Goal: Entertainment & Leisure: Consume media (video, audio)

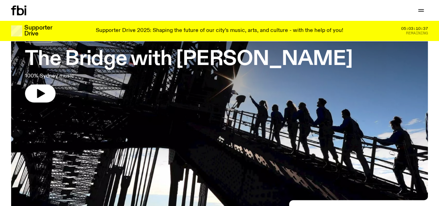
scroll to position [15, 0]
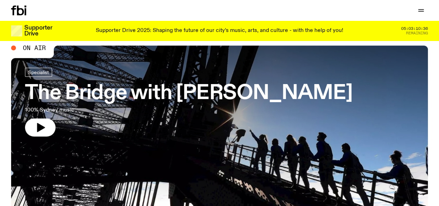
click at [134, 92] on h3 "The Bridge with Amelia Sparke" at bounding box center [188, 93] width 327 height 19
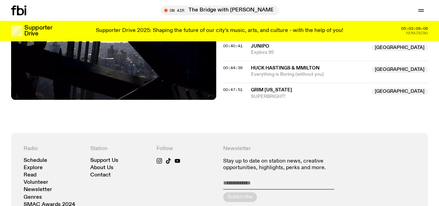
scroll to position [414, 0]
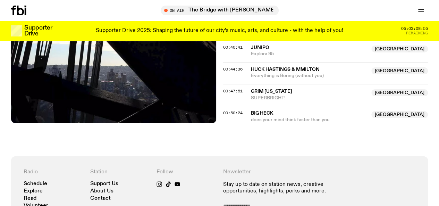
scroll to position [454, 0]
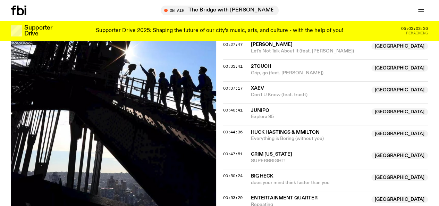
scroll to position [388, 0]
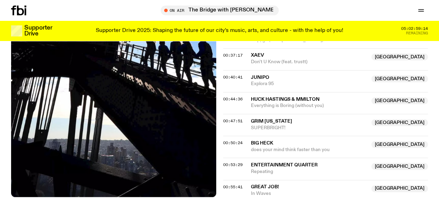
scroll to position [415, 0]
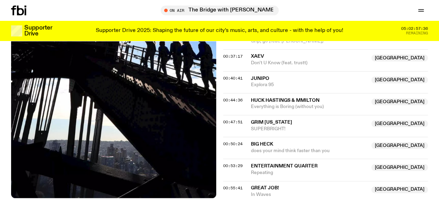
click at [19, 10] on icon at bounding box center [20, 11] width 7 height 10
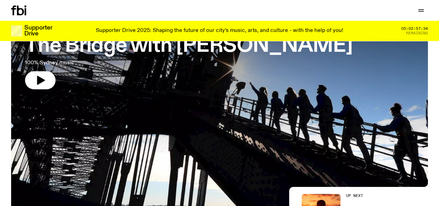
scroll to position [65, 0]
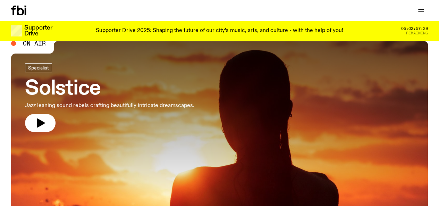
scroll to position [18, 0]
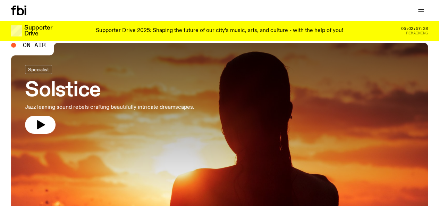
click at [189, 127] on link "Solstice Jazz leaning sound rebels crafting beautifully intricate dreamscapes." at bounding box center [109, 99] width 169 height 69
